Goal: Task Accomplishment & Management: Use online tool/utility

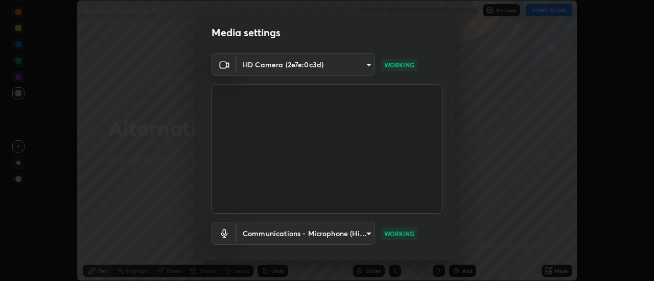
scroll to position [54, 0]
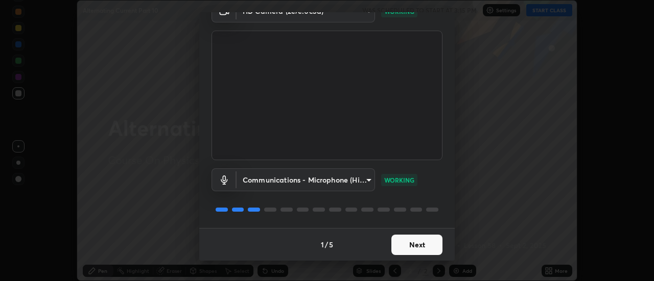
click at [410, 245] on button "Next" at bounding box center [416, 245] width 51 height 20
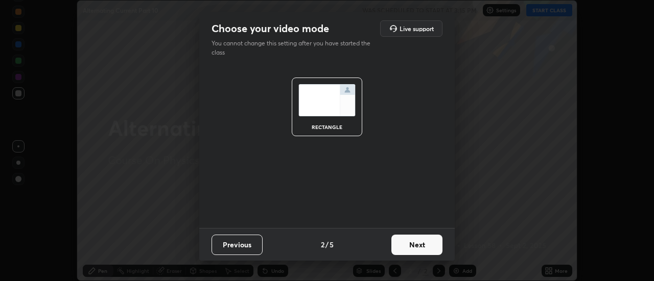
scroll to position [0, 0]
click at [415, 248] on button "Next" at bounding box center [416, 245] width 51 height 20
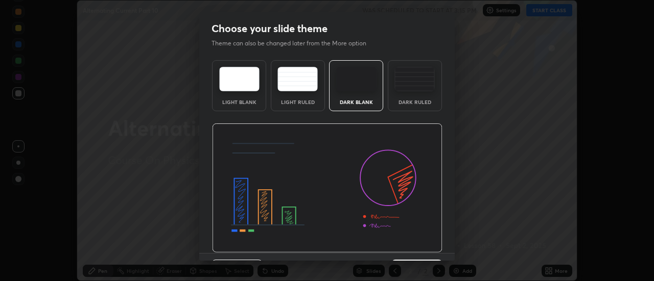
scroll to position [25, 0]
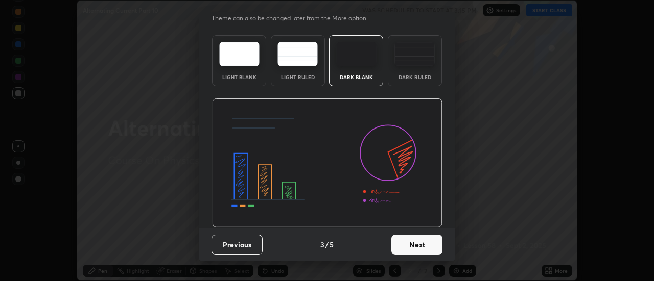
click at [413, 248] on button "Next" at bounding box center [416, 245] width 51 height 20
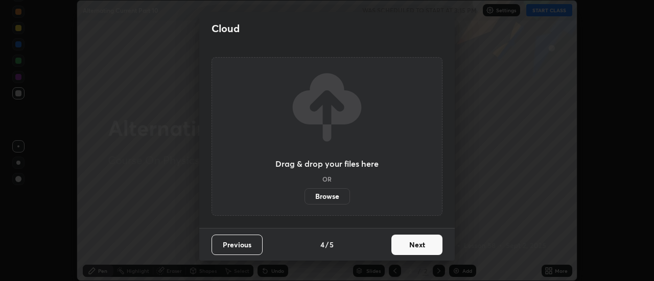
scroll to position [0, 0]
click at [410, 247] on button "Next" at bounding box center [416, 245] width 51 height 20
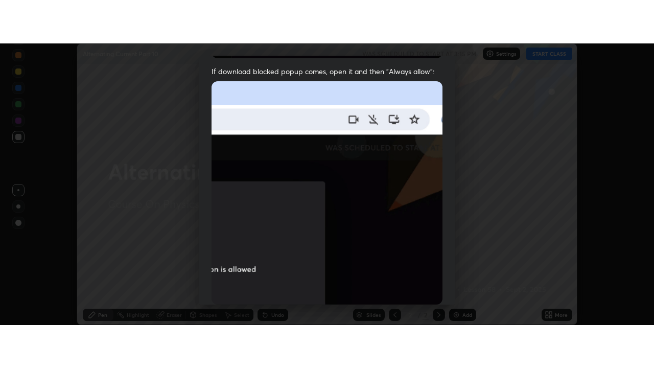
scroll to position [262, 0]
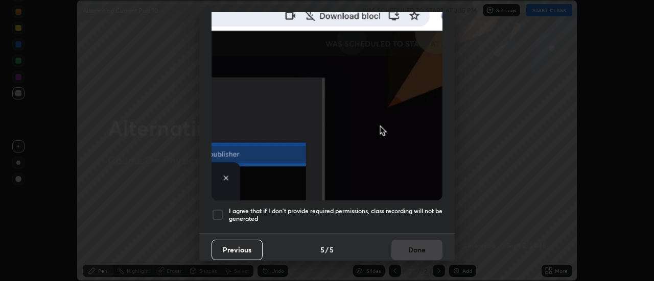
click at [276, 207] on h5 "I agree that if I don't provide required permissions, class recording will not …" at bounding box center [335, 215] width 213 height 16
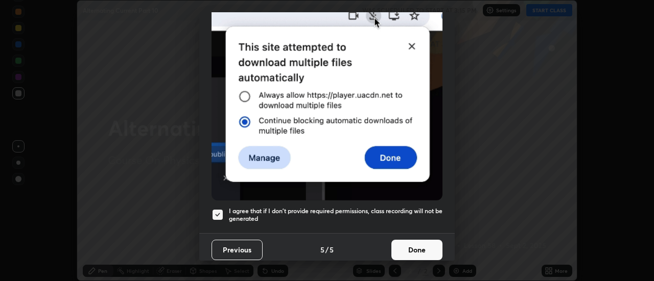
click at [408, 248] on button "Done" at bounding box center [416, 250] width 51 height 20
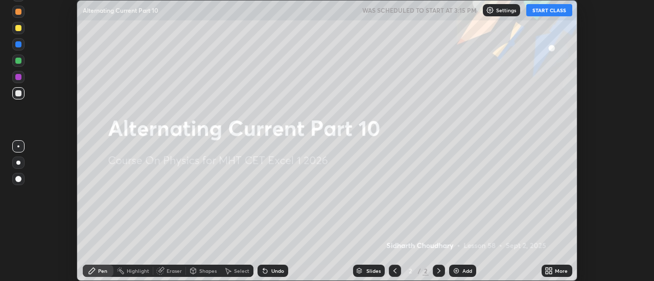
click at [545, 14] on button "START CLASS" at bounding box center [549, 10] width 46 height 12
click at [551, 271] on icon at bounding box center [548, 271] width 8 height 8
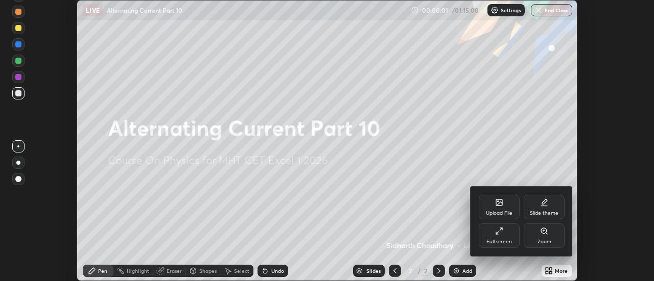
click at [500, 239] on div "Full screen" at bounding box center [499, 241] width 26 height 5
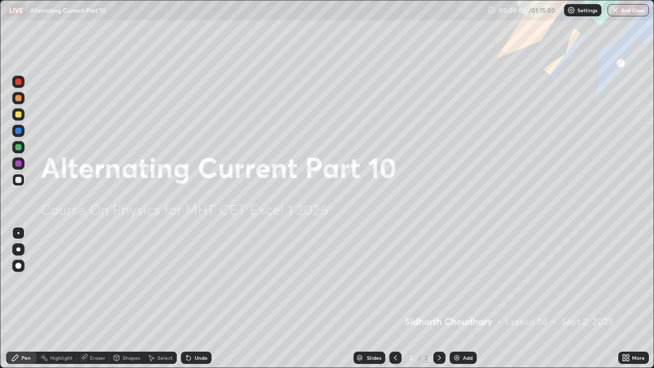
scroll to position [368, 654]
click at [467, 281] on div "Add" at bounding box center [468, 357] width 10 height 5
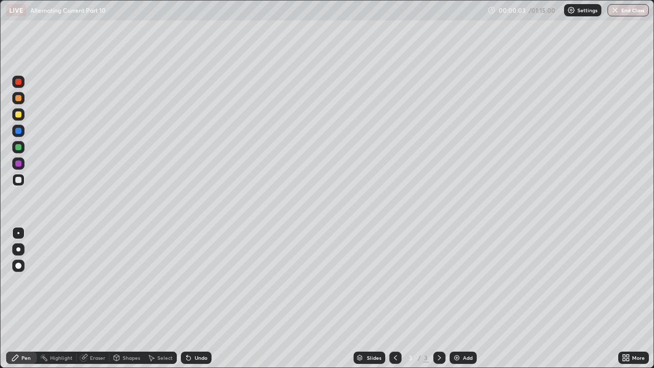
click at [23, 245] on div at bounding box center [18, 249] width 12 height 12
click at [23, 179] on div at bounding box center [18, 180] width 12 height 12
click at [18, 249] on div at bounding box center [18, 249] width 4 height 4
click at [18, 181] on div at bounding box center [18, 180] width 6 height 6
click at [19, 116] on div at bounding box center [18, 114] width 6 height 6
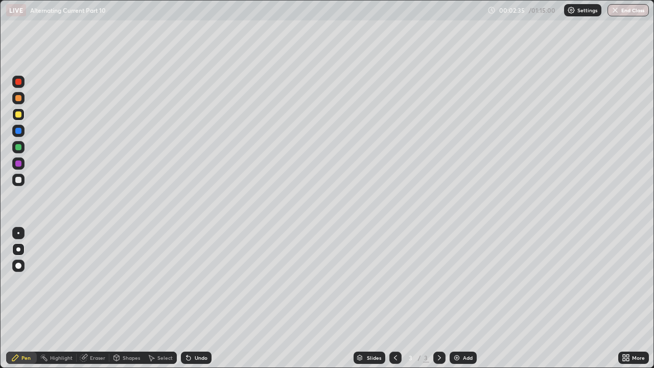
click at [18, 98] on div at bounding box center [18, 98] width 6 height 6
click at [457, 281] on div "Add" at bounding box center [462, 357] width 27 height 12
click at [20, 181] on div at bounding box center [18, 180] width 6 height 6
click at [20, 112] on div at bounding box center [18, 114] width 6 height 6
click at [18, 98] on div at bounding box center [18, 98] width 6 height 6
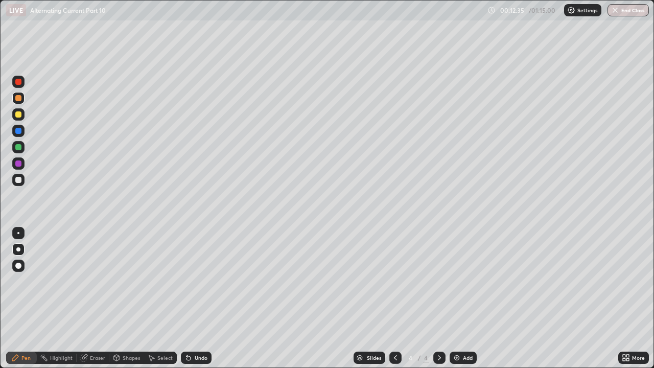
click at [18, 119] on div at bounding box center [18, 114] width 12 height 12
click at [21, 100] on div at bounding box center [18, 98] width 12 height 12
click at [459, 281] on img at bounding box center [456, 357] width 8 height 8
click at [20, 179] on div at bounding box center [18, 180] width 6 height 6
click at [198, 281] on div "Undo" at bounding box center [201, 357] width 13 height 5
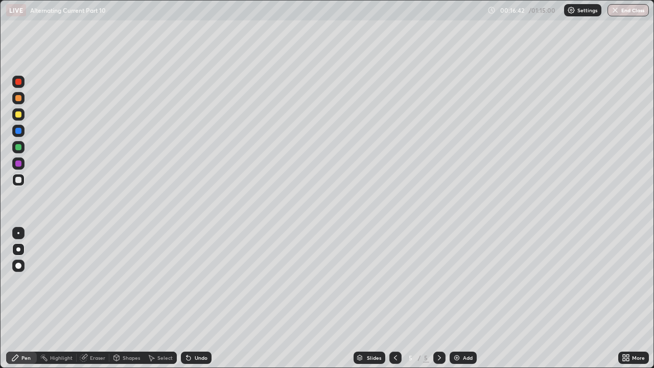
click at [188, 281] on icon at bounding box center [188, 358] width 4 height 4
click at [458, 281] on img at bounding box center [456, 357] width 8 height 8
click at [18, 113] on div at bounding box center [18, 114] width 6 height 6
click at [17, 179] on div at bounding box center [18, 180] width 6 height 6
click at [195, 281] on div "Undo" at bounding box center [201, 357] width 13 height 5
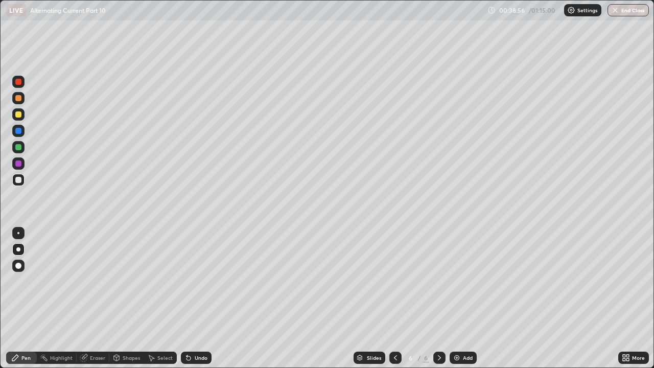
click at [457, 281] on img at bounding box center [456, 357] width 8 height 8
click at [16, 179] on div at bounding box center [18, 180] width 6 height 6
click at [20, 179] on div at bounding box center [18, 180] width 6 height 6
click at [19, 115] on div at bounding box center [18, 114] width 6 height 6
click at [17, 99] on div at bounding box center [18, 98] width 6 height 6
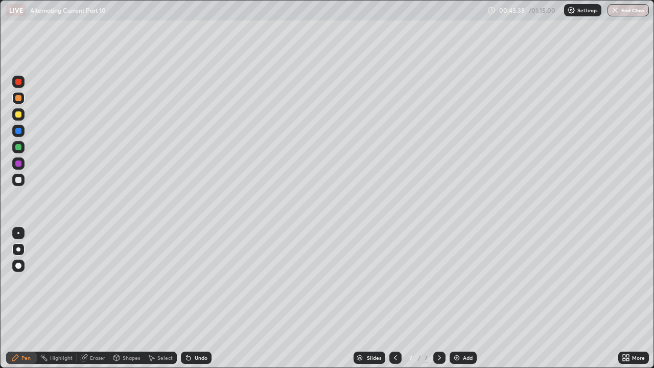
click at [186, 281] on icon at bounding box center [188, 357] width 8 height 8
click at [190, 281] on icon at bounding box center [188, 357] width 8 height 8
click at [462, 281] on div "Add" at bounding box center [462, 357] width 27 height 12
click at [20, 178] on div at bounding box center [18, 180] width 6 height 6
click at [11, 273] on div at bounding box center [18, 265] width 16 height 16
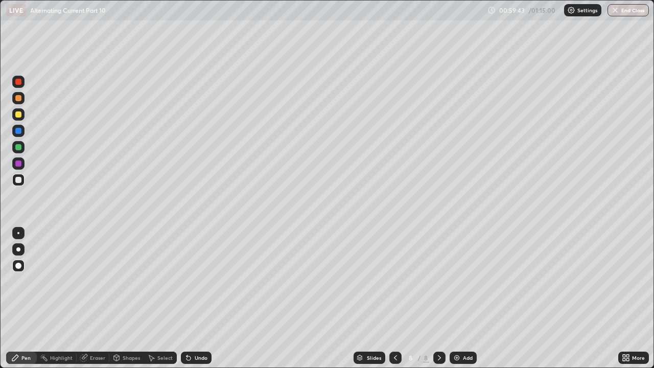
click at [18, 249] on div at bounding box center [18, 249] width 4 height 4
click at [459, 281] on img at bounding box center [456, 357] width 8 height 8
click at [18, 114] on div at bounding box center [18, 114] width 6 height 6
click at [20, 97] on div at bounding box center [18, 98] width 6 height 6
click at [19, 180] on div at bounding box center [18, 180] width 6 height 6
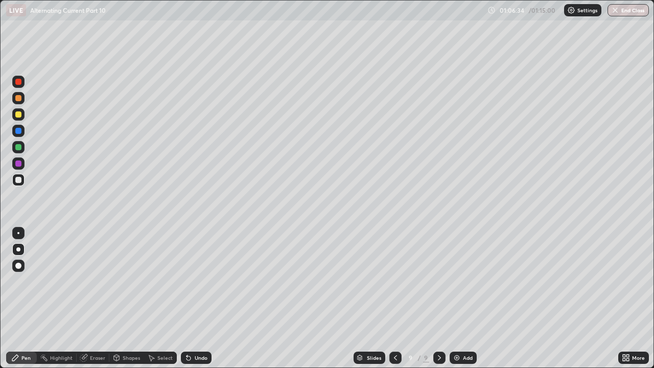
click at [20, 115] on div at bounding box center [18, 114] width 6 height 6
click at [395, 281] on icon at bounding box center [395, 357] width 8 height 8
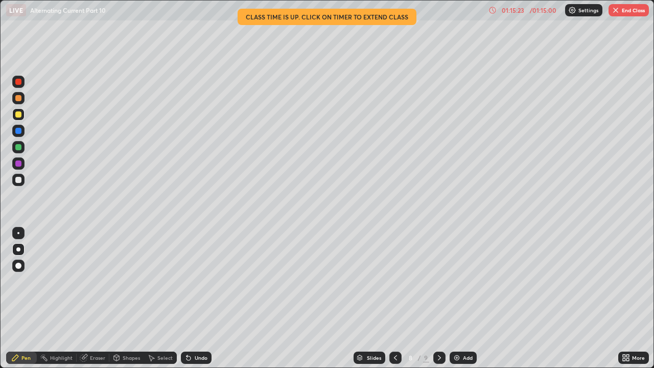
click at [625, 10] on button "End Class" at bounding box center [628, 10] width 40 height 12
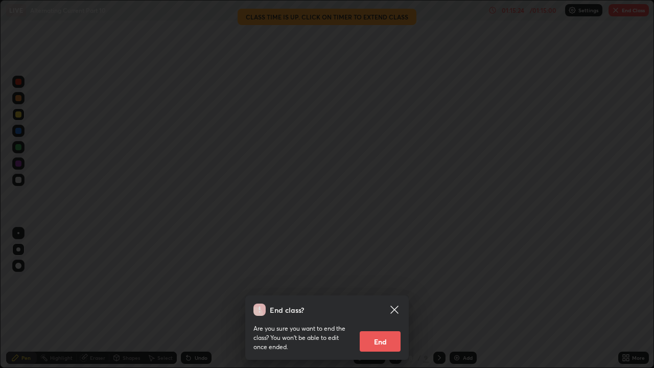
click at [382, 281] on button "End" at bounding box center [379, 341] width 41 height 20
